Goal: Navigation & Orientation: Find specific page/section

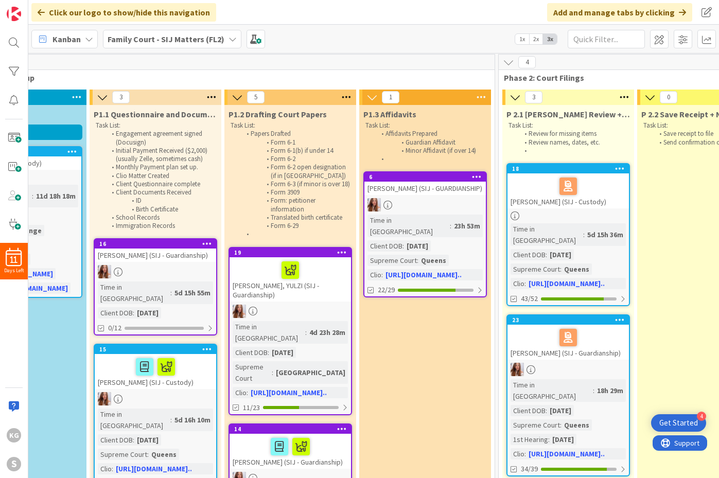
click at [383, 31] on div "Kanban Family Court - SIJ Matters (FL2) 1x 2x 3x" at bounding box center [373, 39] width 691 height 28
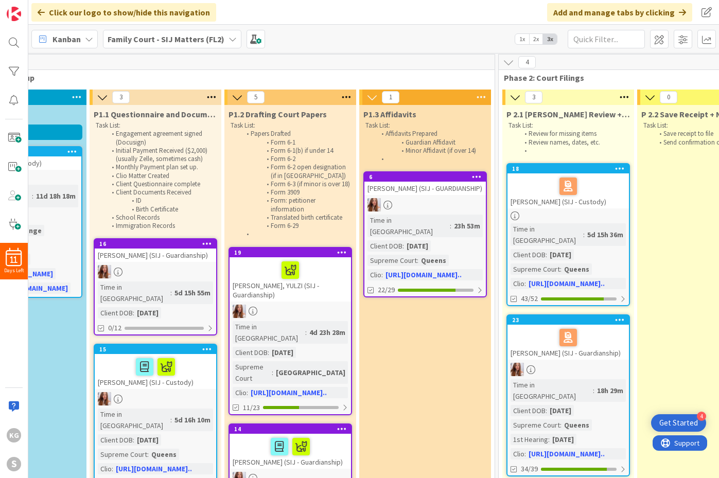
click at [383, 31] on div "Kanban Family Court - SIJ Matters (FL2) 1x 2x 3x" at bounding box center [373, 39] width 691 height 28
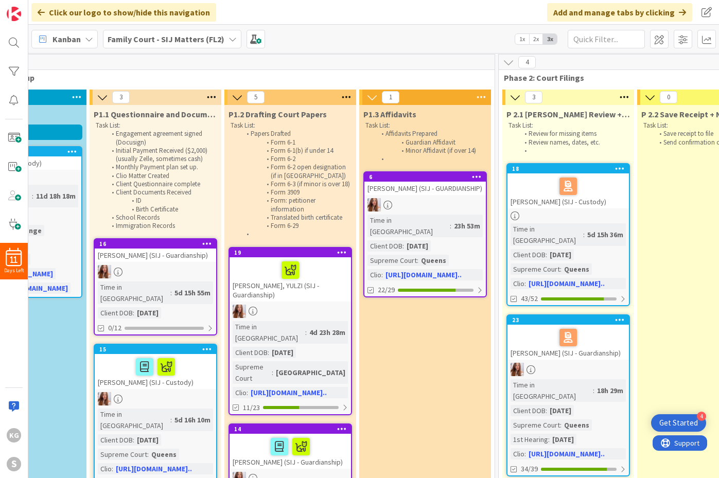
click at [383, 31] on div "Kanban Family Court - SIJ Matters (FL2) 1x 2x 3x" at bounding box center [373, 39] width 691 height 28
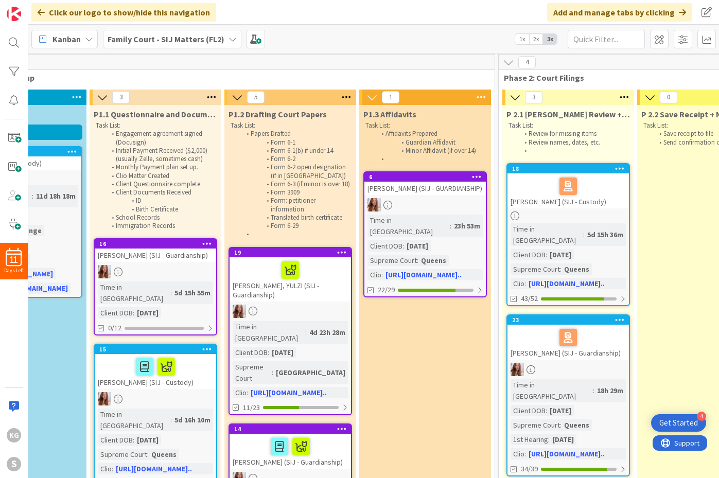
click at [383, 31] on div "Kanban Family Court - SIJ Matters (FL2) 1x 2x 3x" at bounding box center [373, 39] width 691 height 28
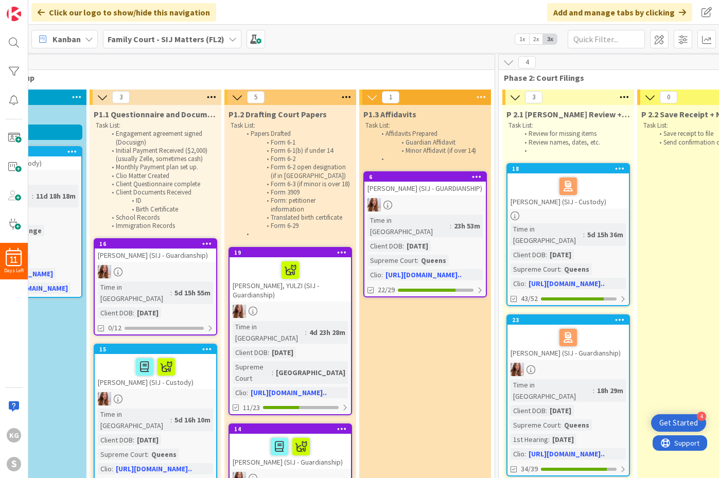
click at [383, 31] on div "Kanban Family Court - SIJ Matters (FL2) 1x 2x 3x" at bounding box center [373, 39] width 691 height 28
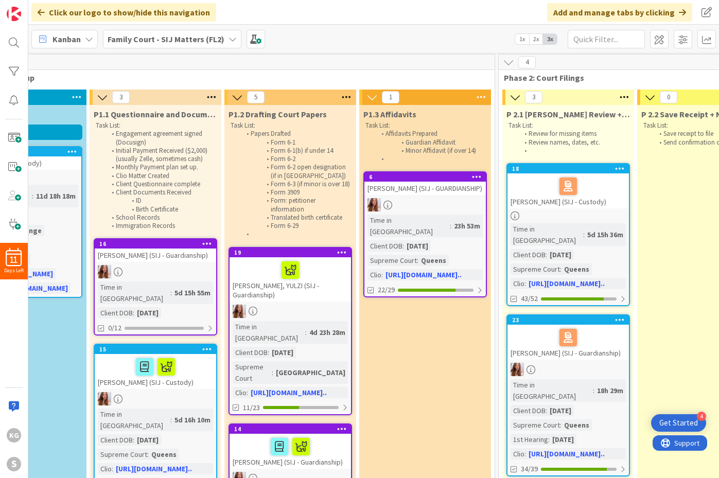
click at [383, 31] on div "Kanban Family Court - SIJ Matters (FL2) 1x 2x 3x" at bounding box center [373, 39] width 691 height 28
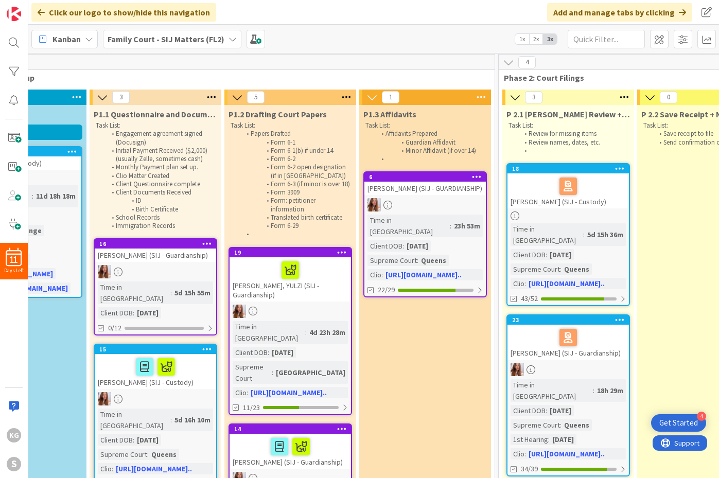
click at [383, 31] on div "Kanban Family Court - SIJ Matters (FL2) 1x 2x 3x" at bounding box center [373, 39] width 691 height 28
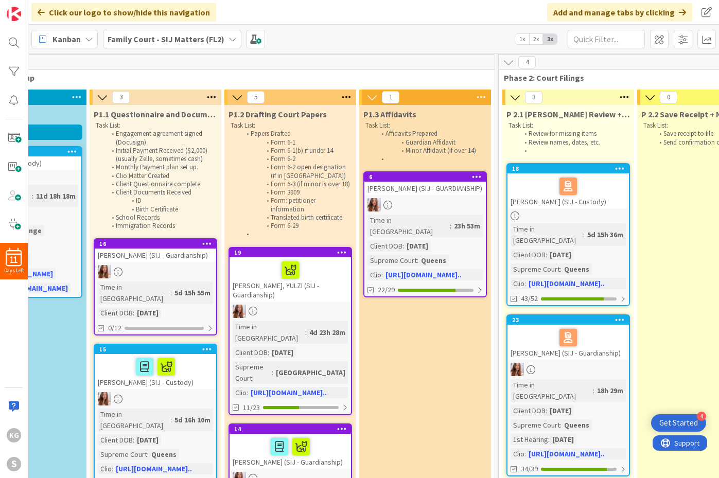
click at [383, 31] on div "Kanban Family Court - SIJ Matters (FL2) 1x 2x 3x" at bounding box center [373, 39] width 691 height 28
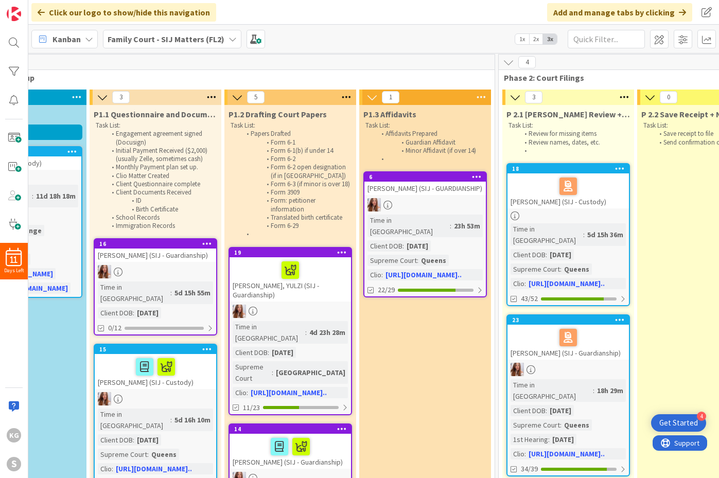
click at [383, 31] on div "Kanban Family Court - SIJ Matters (FL2) 1x 2x 3x" at bounding box center [373, 39] width 691 height 28
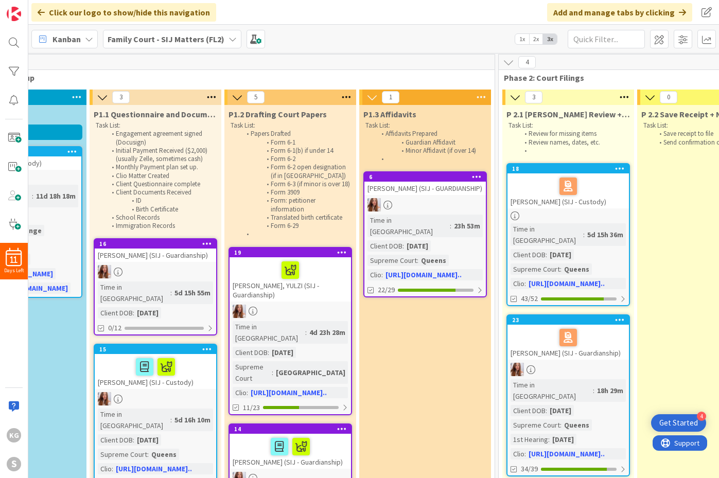
click at [383, 31] on div "Kanban Family Court - SIJ Matters (FL2) 1x 2x 3x" at bounding box center [373, 39] width 691 height 28
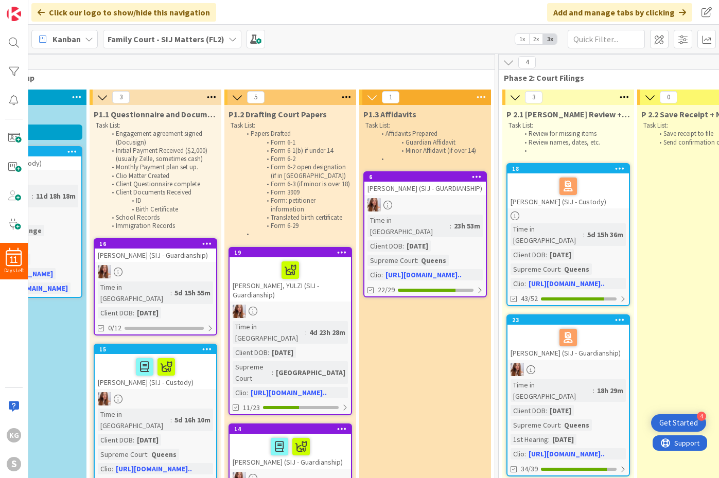
click at [383, 31] on div "Kanban Family Court - SIJ Matters (FL2) 1x 2x 3x" at bounding box center [373, 39] width 691 height 28
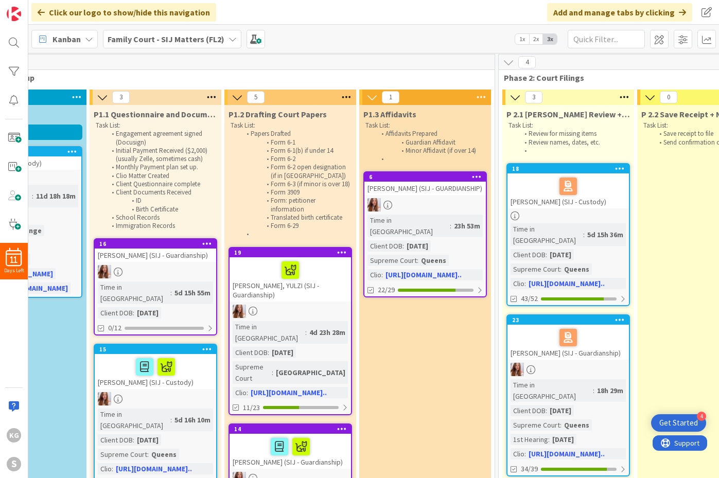
click at [383, 31] on div "Kanban Family Court - SIJ Matters (FL2) 1x 2x 3x" at bounding box center [373, 39] width 691 height 28
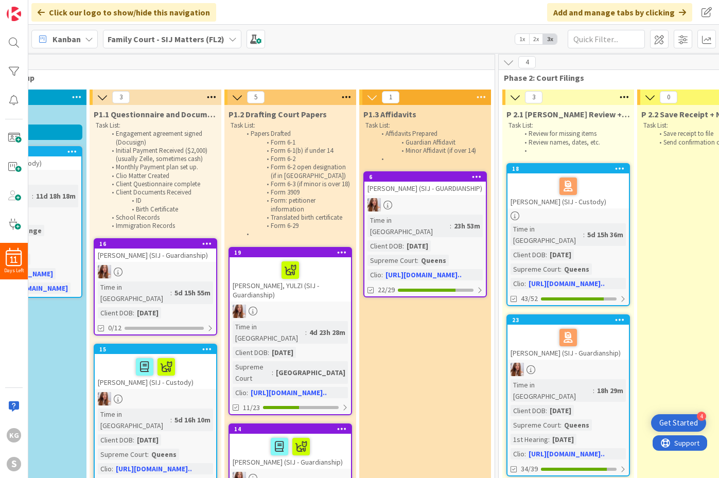
click at [383, 31] on div "Kanban Family Court - SIJ Matters (FL2) 1x 2x 3x" at bounding box center [373, 39] width 691 height 28
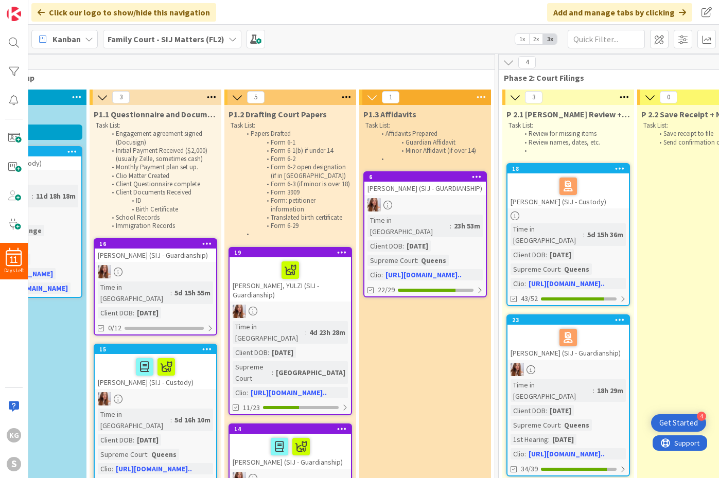
click at [383, 31] on div "Kanban Family Court - SIJ Matters (FL2) 1x 2x 3x" at bounding box center [373, 39] width 691 height 28
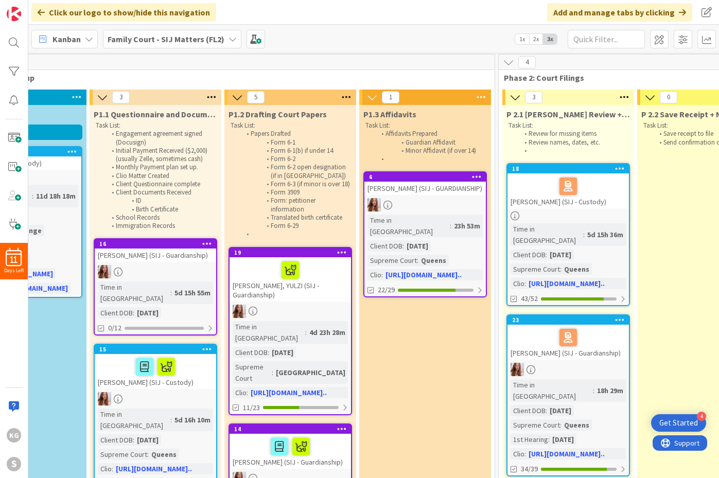
click at [383, 31] on div "Kanban Family Court - SIJ Matters (FL2) 1x 2x 3x" at bounding box center [373, 39] width 691 height 28
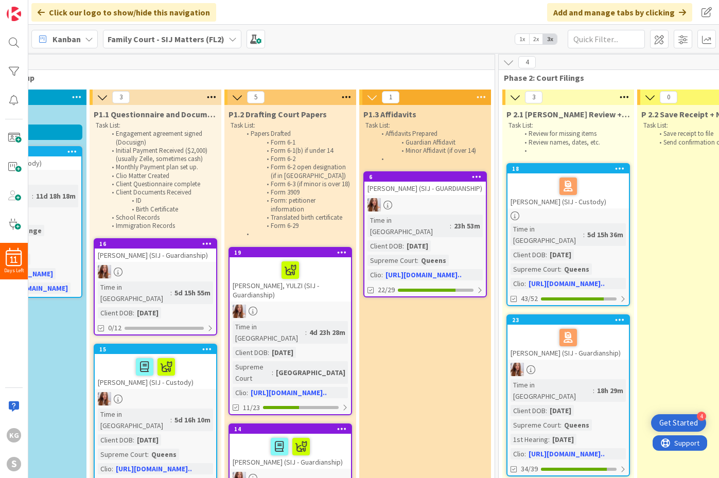
click at [383, 31] on div "Kanban Family Court - SIJ Matters (FL2) 1x 2x 3x" at bounding box center [373, 39] width 691 height 28
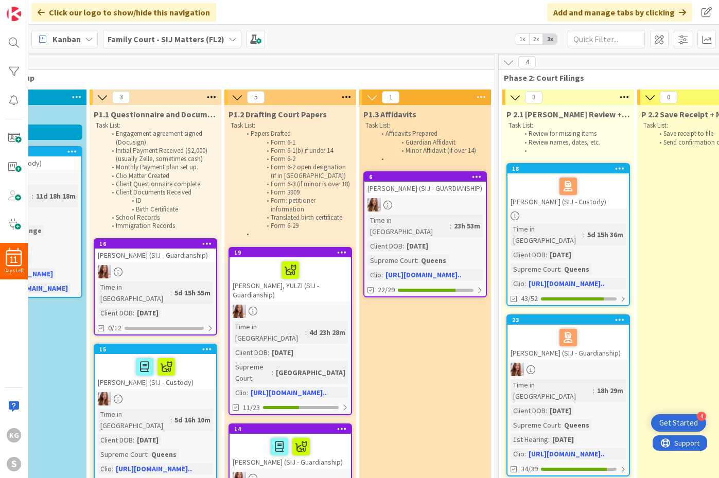
click at [383, 31] on div "Kanban Family Court - SIJ Matters (FL2) 1x 2x 3x" at bounding box center [373, 39] width 691 height 28
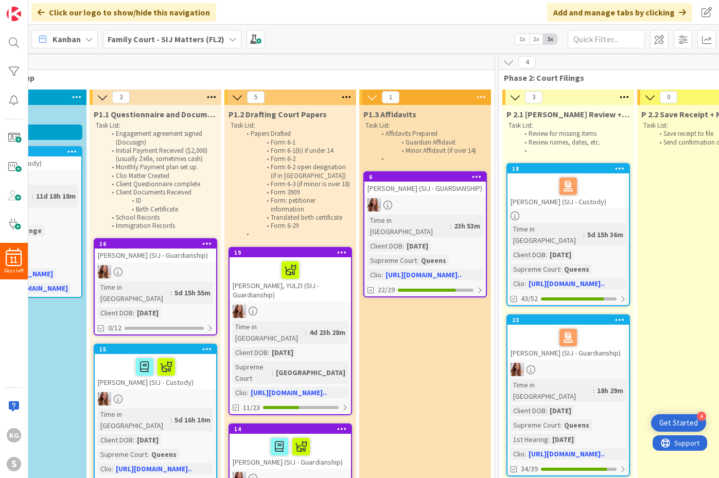
click at [383, 31] on div "Kanban Family Court - SIJ Matters (FL2) 1x 2x 3x" at bounding box center [373, 39] width 691 height 28
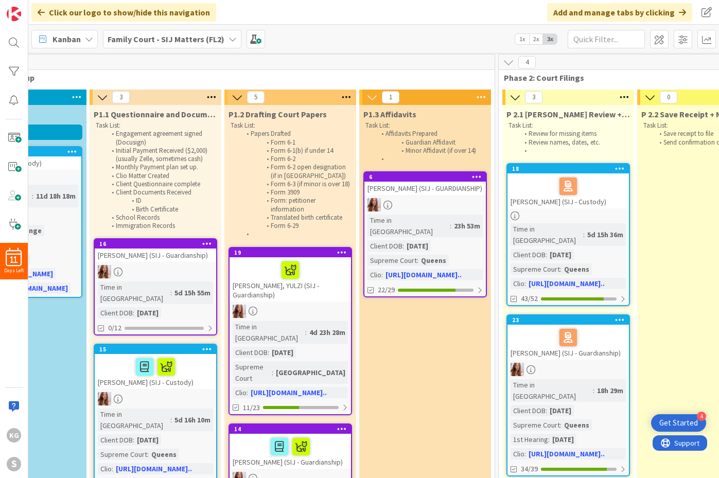
click at [383, 31] on div "Kanban Family Court - SIJ Matters (FL2) 1x 2x 3x" at bounding box center [373, 39] width 691 height 28
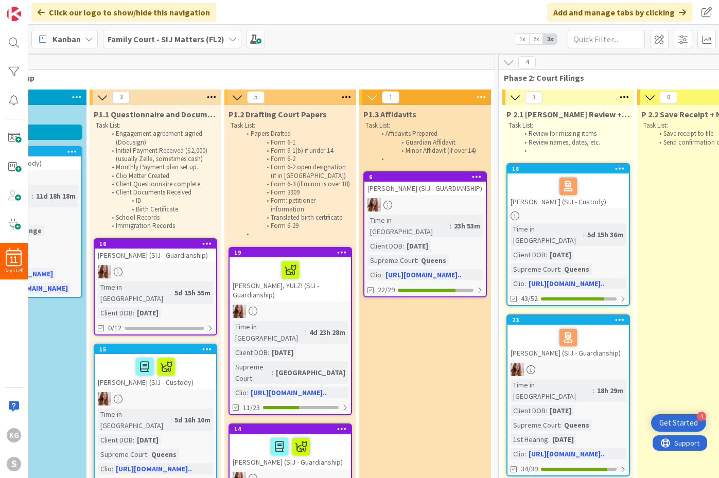
click at [383, 31] on div "Kanban Family Court - SIJ Matters (FL2) 1x 2x 3x" at bounding box center [373, 39] width 691 height 28
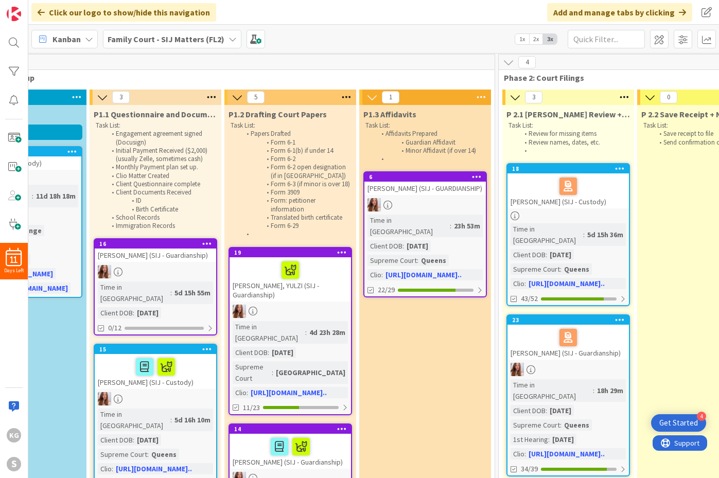
click at [383, 31] on div "Kanban Family Court - SIJ Matters (FL2) 1x 2x 3x" at bounding box center [373, 39] width 691 height 28
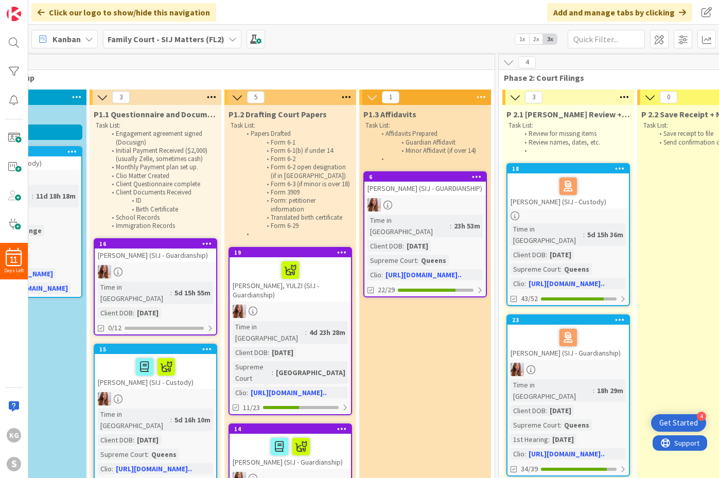
click at [383, 31] on div "Kanban Family Court - SIJ Matters (FL2) 1x 2x 3x" at bounding box center [373, 39] width 691 height 28
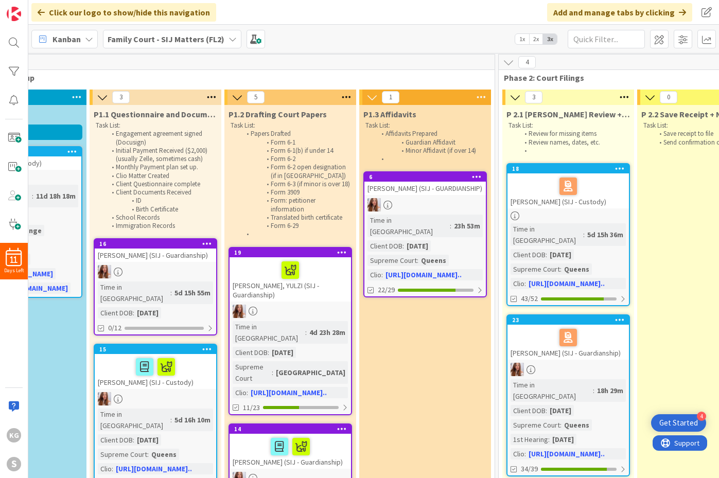
click at [383, 31] on div "Kanban Family Court - SIJ Matters (FL2) 1x 2x 3x" at bounding box center [373, 39] width 691 height 28
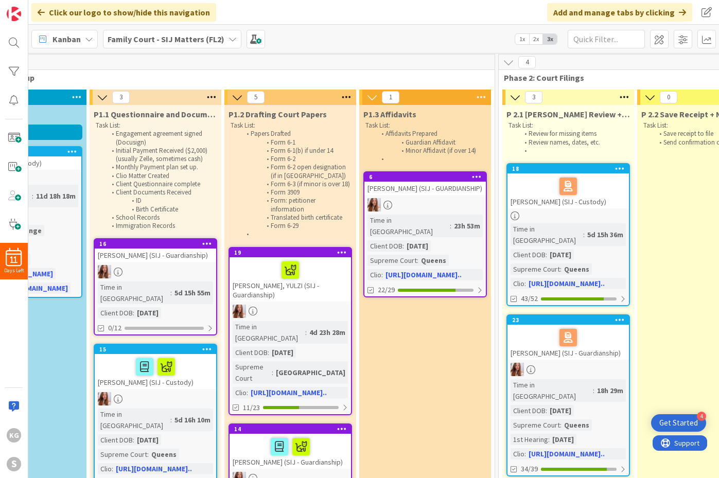
click at [383, 31] on div "Kanban Family Court - SIJ Matters (FL2) 1x 2x 3x" at bounding box center [373, 39] width 691 height 28
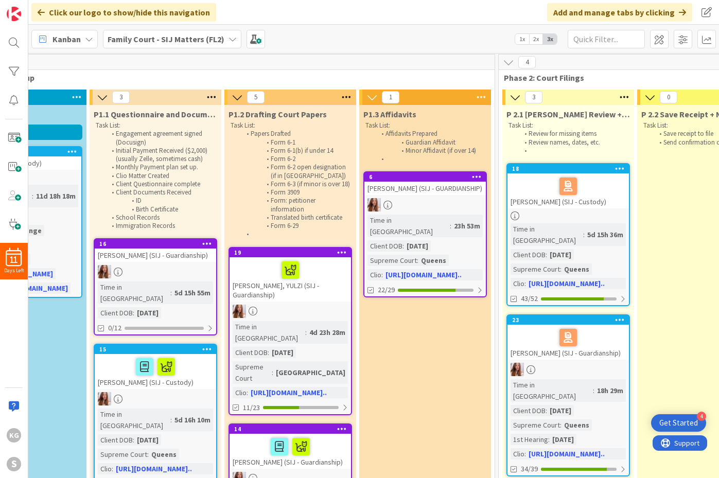
click at [383, 31] on div "Kanban Family Court - SIJ Matters (FL2) 1x 2x 3x" at bounding box center [373, 39] width 691 height 28
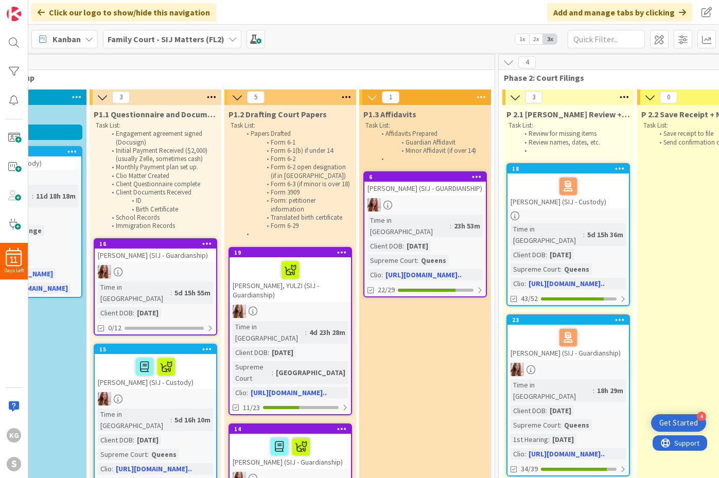
click at [383, 31] on div "Kanban Family Court - SIJ Matters (FL2) 1x 2x 3x" at bounding box center [373, 39] width 691 height 28
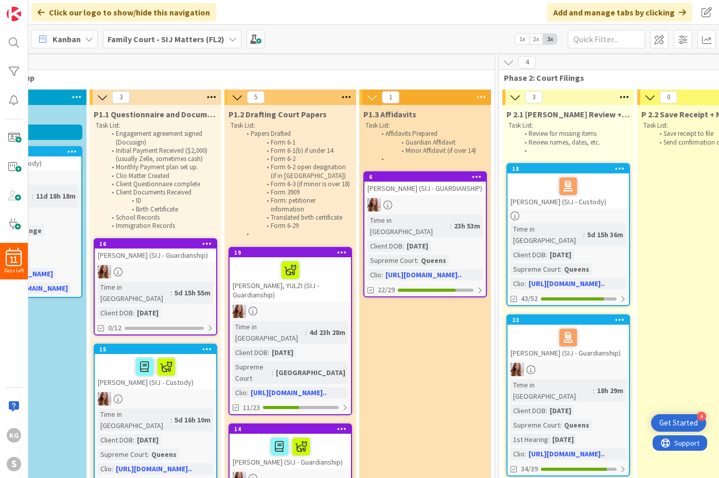
click at [383, 31] on div "Kanban Family Court - SIJ Matters (FL2) 1x 2x 3x" at bounding box center [373, 39] width 691 height 28
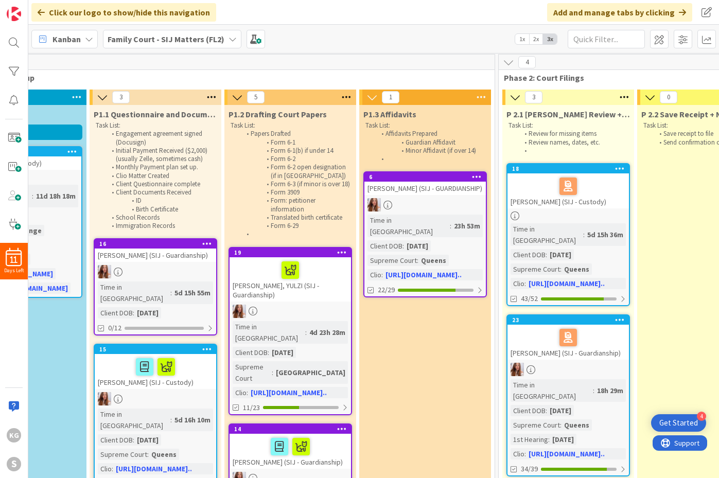
click at [383, 31] on div "Kanban Family Court - SIJ Matters (FL2) 1x 2x 3x" at bounding box center [373, 39] width 691 height 28
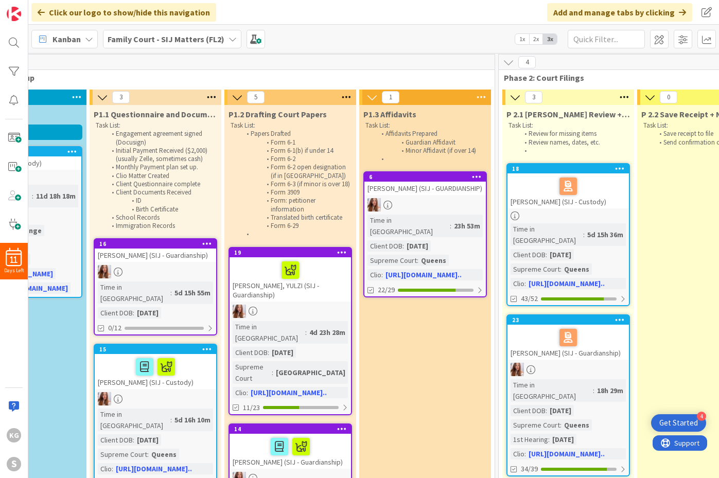
click at [383, 31] on div "Kanban Family Court - SIJ Matters (FL2) 1x 2x 3x" at bounding box center [373, 39] width 691 height 28
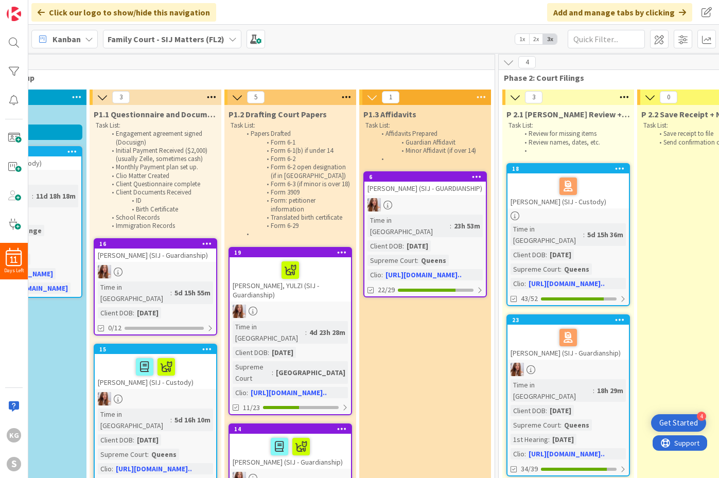
click at [383, 31] on div "Kanban Family Court - SIJ Matters (FL2) 1x 2x 3x" at bounding box center [373, 39] width 691 height 28
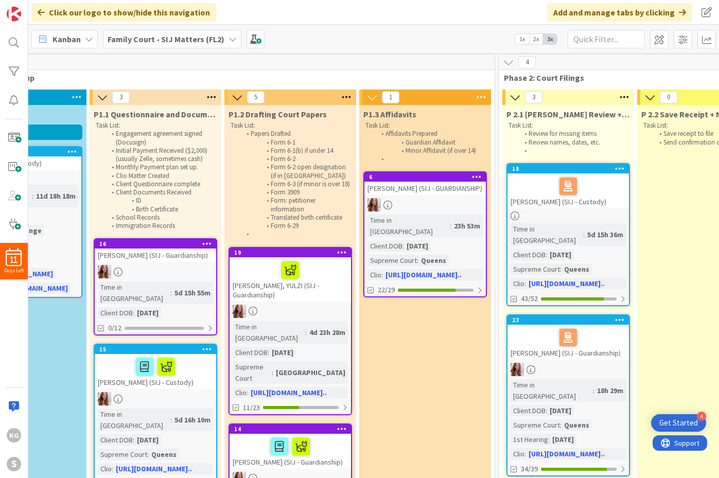
click at [383, 31] on div "Kanban Family Court - SIJ Matters (FL2) 1x 2x 3x" at bounding box center [373, 39] width 691 height 28
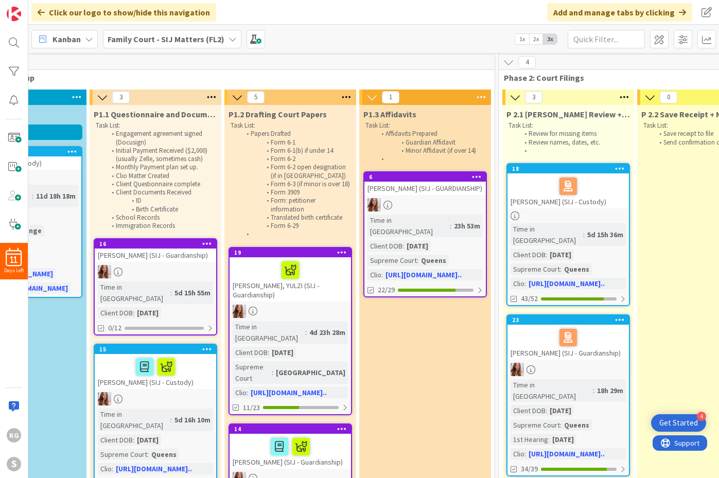
click at [383, 31] on div "Kanban Family Court - SIJ Matters (FL2) 1x 2x 3x" at bounding box center [373, 39] width 691 height 28
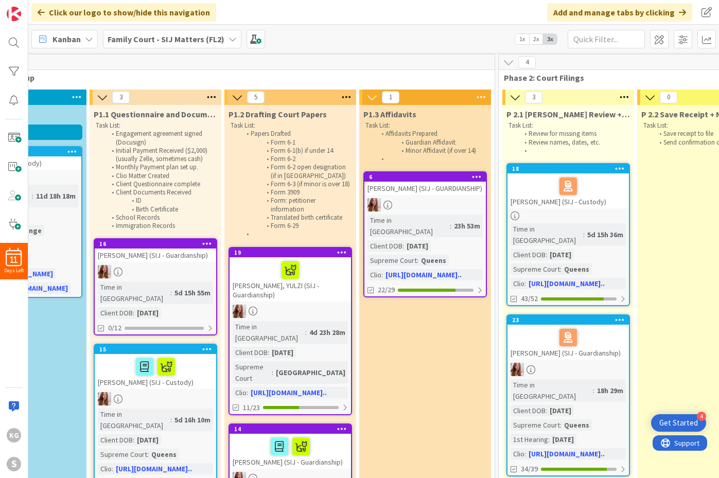
click at [383, 31] on div "Kanban Family Court - SIJ Matters (FL2) 1x 2x 3x" at bounding box center [373, 39] width 691 height 28
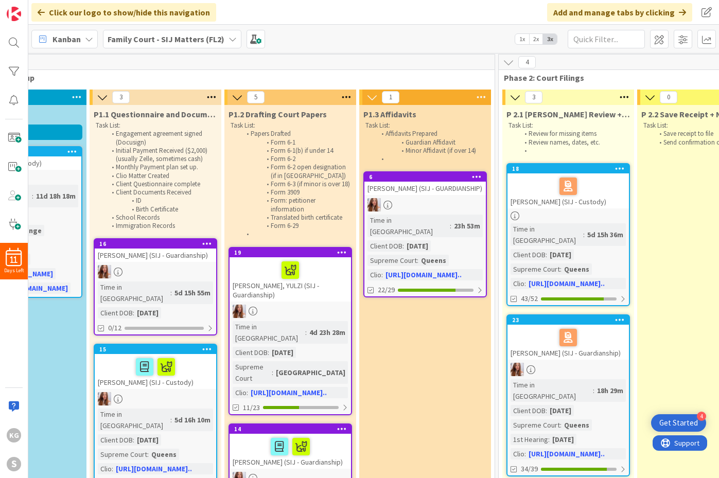
click at [383, 31] on div "Kanban Family Court - SIJ Matters (FL2) 1x 2x 3x" at bounding box center [373, 39] width 691 height 28
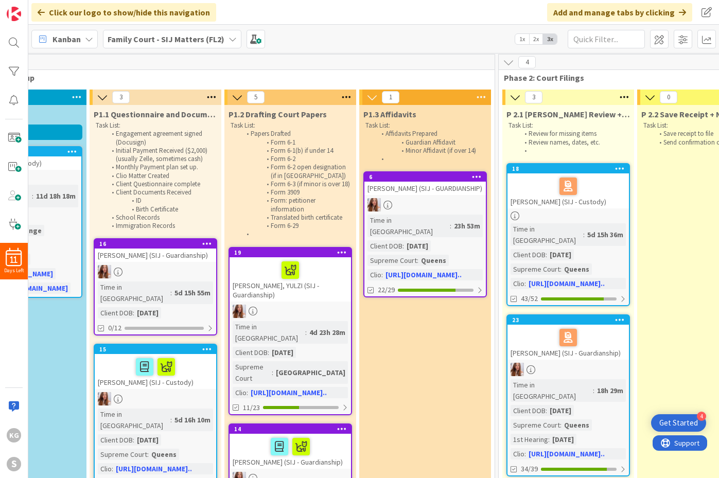
click at [383, 31] on div "Kanban Family Court - SIJ Matters (FL2) 1x 2x 3x" at bounding box center [373, 39] width 691 height 28
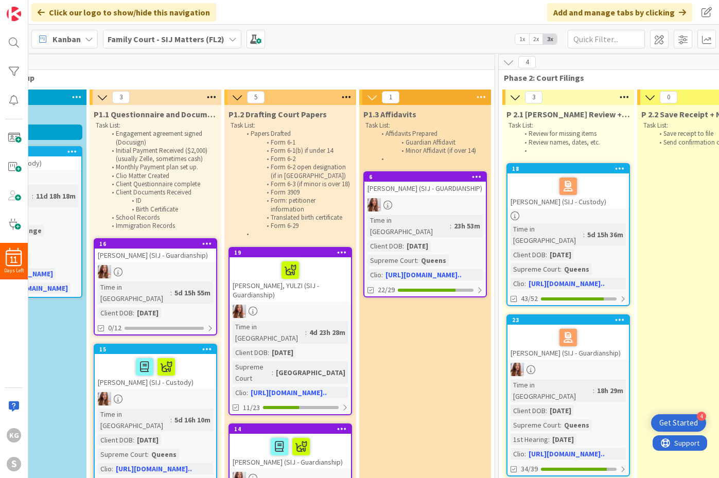
click at [383, 31] on div "Kanban Family Court - SIJ Matters (FL2) 1x 2x 3x" at bounding box center [373, 39] width 691 height 28
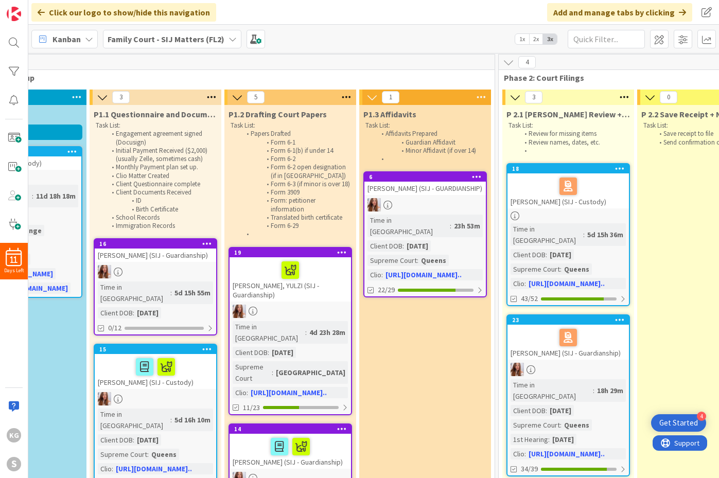
click at [383, 31] on div "Kanban Family Court - SIJ Matters (FL2) 1x 2x 3x" at bounding box center [373, 39] width 691 height 28
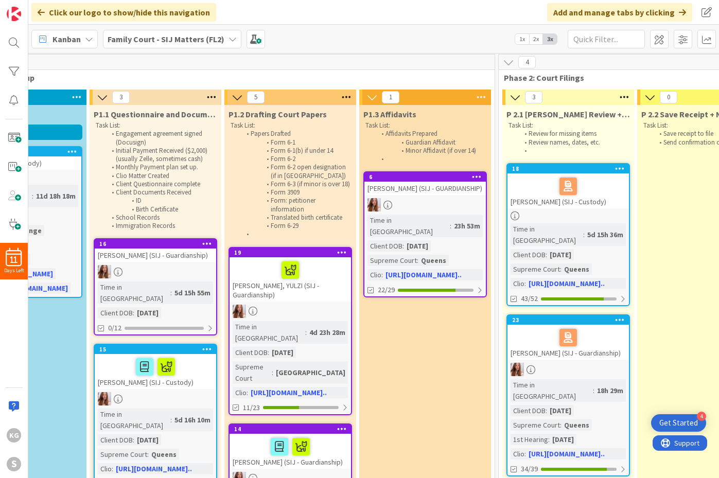
click at [383, 31] on div "Kanban Family Court - SIJ Matters (FL2) 1x 2x 3x" at bounding box center [373, 39] width 691 height 28
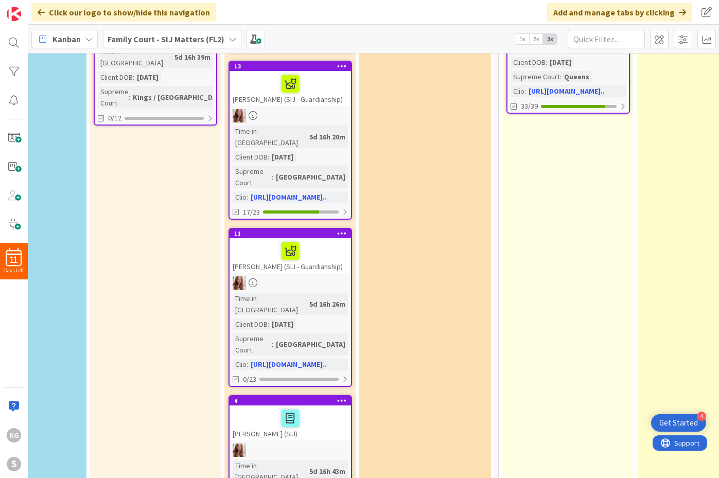
scroll to position [520, 216]
click at [258, 408] on div at bounding box center [290, 419] width 115 height 22
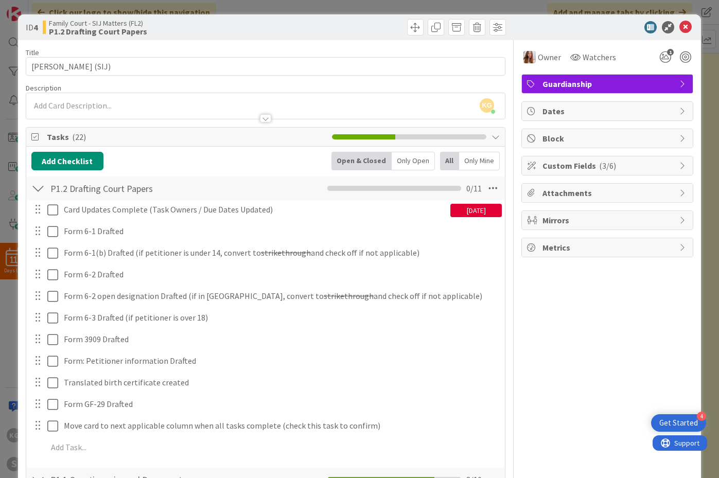
click at [168, 37] on div "ID 4 Family Court - SIJ Matters (FL2) P1.2 Drafting Court Papers" at bounding box center [359, 27] width 683 height 26
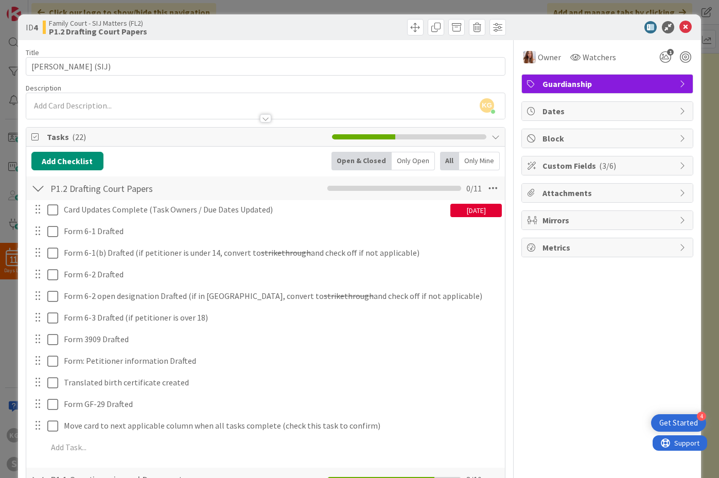
click at [168, 37] on div "ID 4 Family Court - SIJ Matters (FL2) P1.2 Drafting Court Papers" at bounding box center [359, 27] width 683 height 26
